Goal: Communication & Community: Answer question/provide support

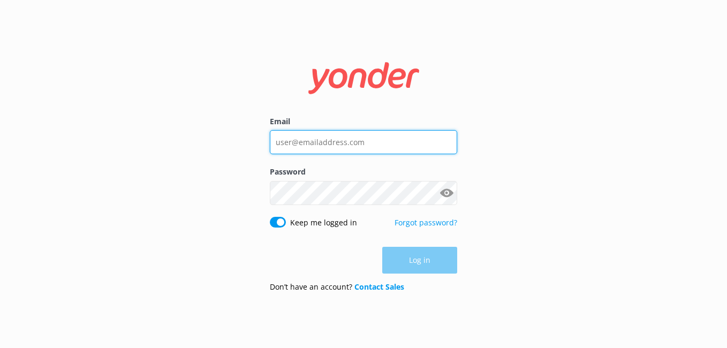
type input "[EMAIL_ADDRESS][DOMAIN_NAME]"
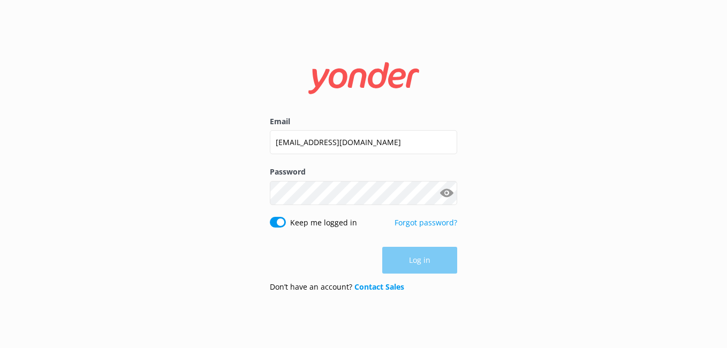
click at [431, 268] on div "Log in" at bounding box center [363, 260] width 187 height 27
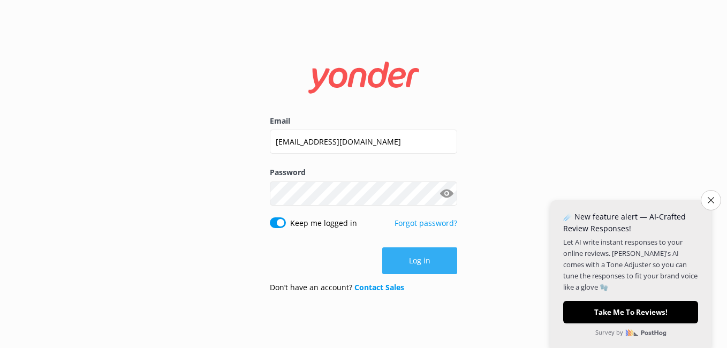
click at [437, 257] on button "Log in" at bounding box center [419, 260] width 75 height 27
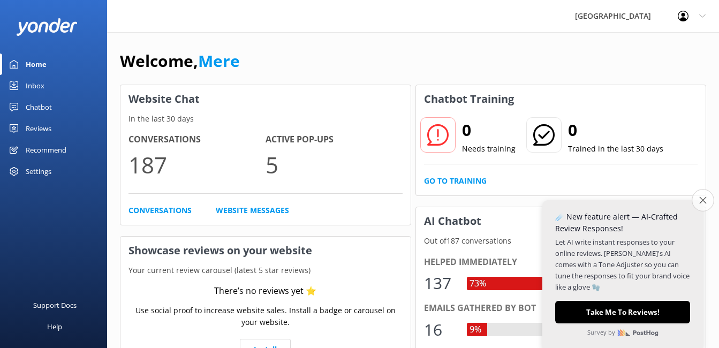
click at [704, 201] on icon "Close survey" at bounding box center [702, 199] width 7 height 7
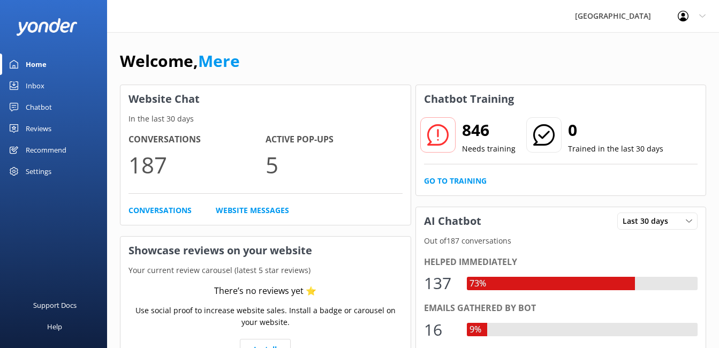
click at [30, 85] on div "Inbox" at bounding box center [35, 85] width 19 height 21
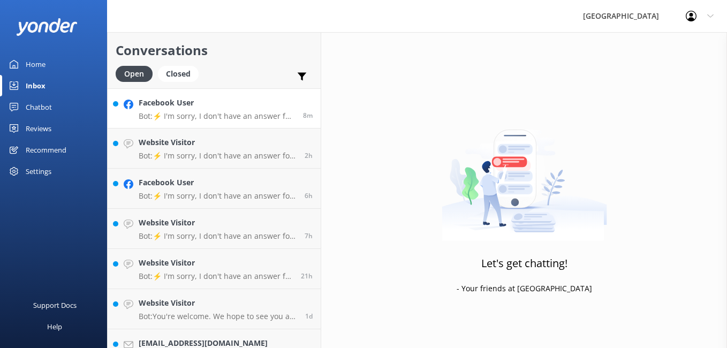
click at [204, 122] on link "Facebook User Bot: ⚡ I'm sorry, I don't have an answer for that in my knowledge…" at bounding box center [214, 108] width 213 height 40
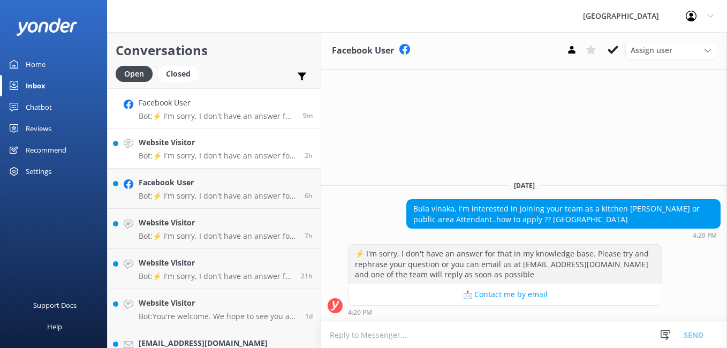
click at [247, 151] on p "Bot: ⚡ I'm sorry, I don't have an answer for that in my knowledge base. Please …" at bounding box center [218, 156] width 158 height 10
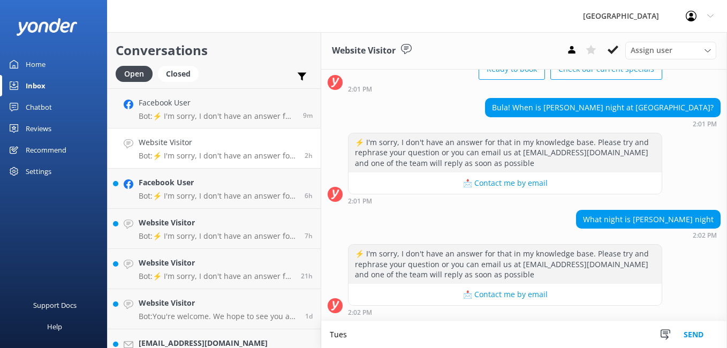
scroll to position [79, 0]
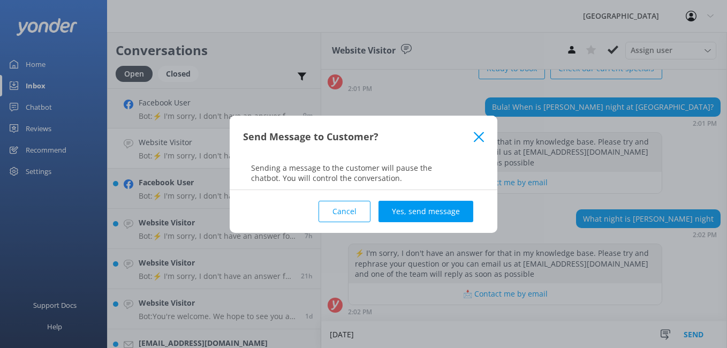
type textarea "[DATE]"
click at [478, 138] on icon at bounding box center [479, 137] width 10 height 11
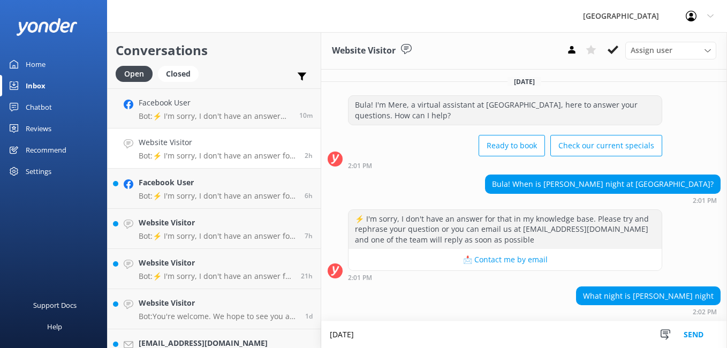
scroll to position [0, 0]
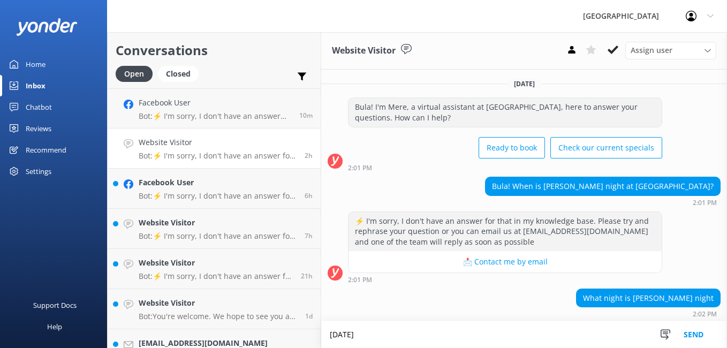
click at [190, 150] on div "Website Visitor Bot: ⚡ I'm sorry, I don't have an answer for that in my knowled…" at bounding box center [218, 148] width 158 height 24
click at [565, 49] on button at bounding box center [571, 50] width 19 height 16
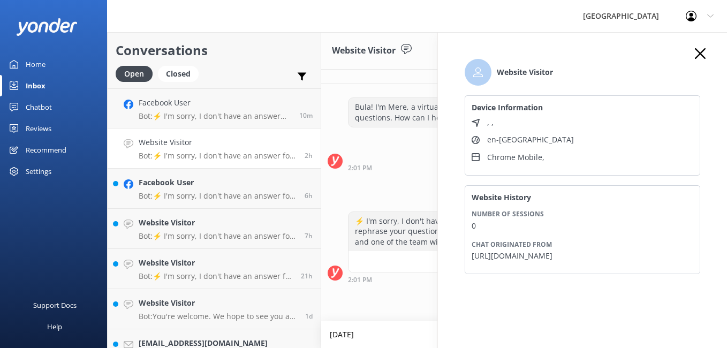
click at [423, 43] on div "Website Visitor Assign user [PERSON_NAME] [PERSON_NAME] Kunacolawa Mere" at bounding box center [524, 50] width 406 height 37
click at [368, 300] on div "What night is [PERSON_NAME] night 2:02 PM" at bounding box center [524, 302] width 406 height 29
click at [445, 18] on div "[GEOGRAPHIC_DATA] Profile Settings Logout" at bounding box center [363, 16] width 727 height 32
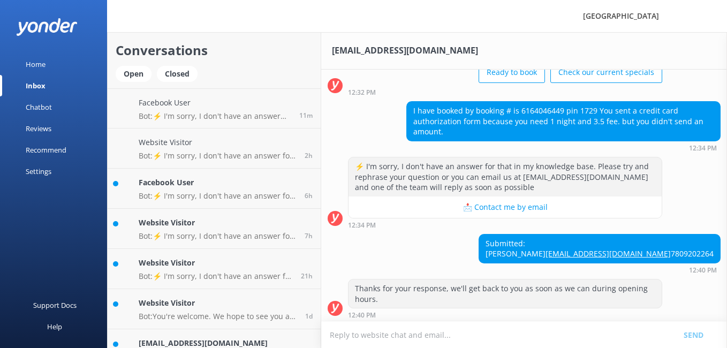
scroll to position [99, 0]
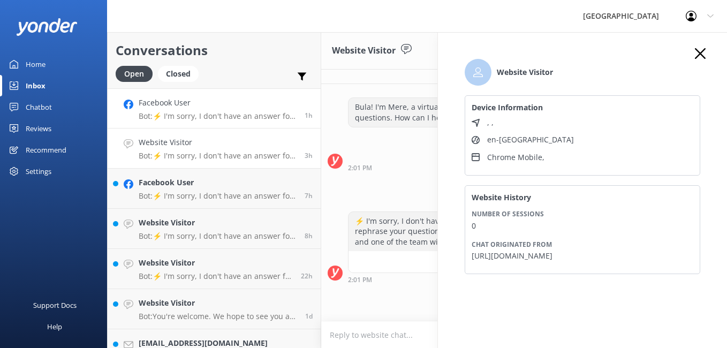
click at [252, 115] on p "Bot: ⚡ I'm sorry, I don't have an answer for that in my knowledge base. Please …" at bounding box center [218, 116] width 158 height 10
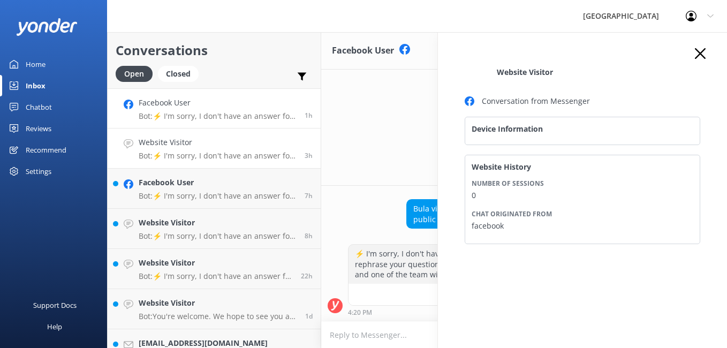
click at [230, 149] on div "Website Visitor Bot: ⚡ I'm sorry, I don't have an answer for that in my knowled…" at bounding box center [218, 148] width 158 height 24
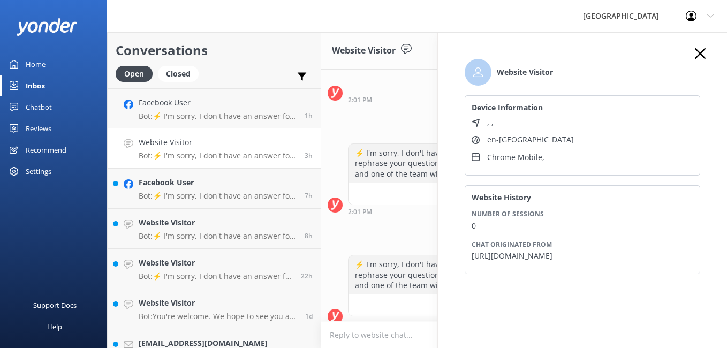
scroll to position [79, 0]
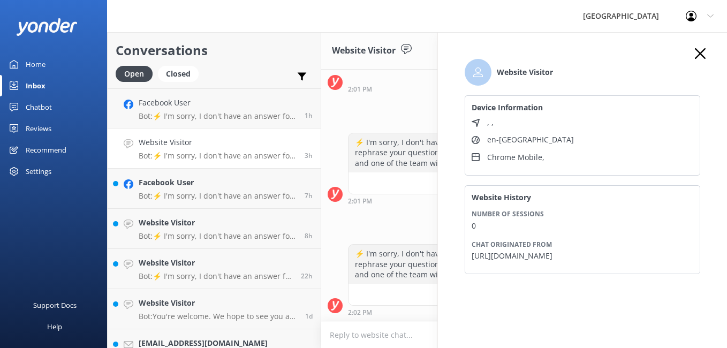
click at [695, 49] on icon "button" at bounding box center [700, 53] width 11 height 11
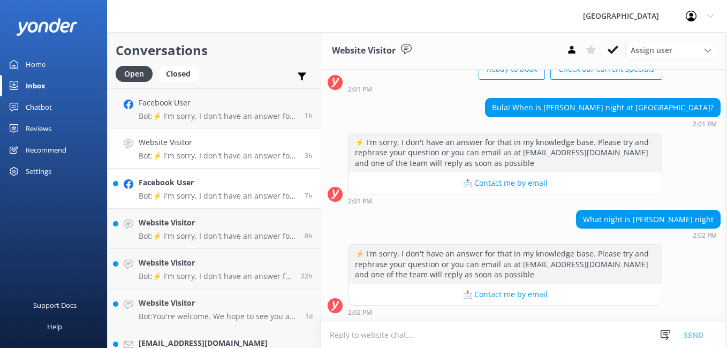
click at [187, 197] on p "Bot: ⚡ I'm sorry, I don't have an answer for that in my knowledge base. Please …" at bounding box center [218, 196] width 158 height 10
